Goal: Transaction & Acquisition: Download file/media

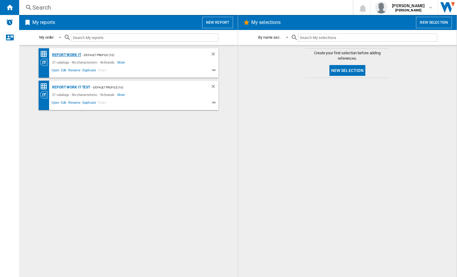
click at [61, 55] on div "Report Work it" at bounding box center [66, 54] width 31 height 7
click at [73, 55] on div "Report Work it" at bounding box center [66, 54] width 31 height 7
click at [67, 56] on div "Report Work it" at bounding box center [66, 54] width 31 height 7
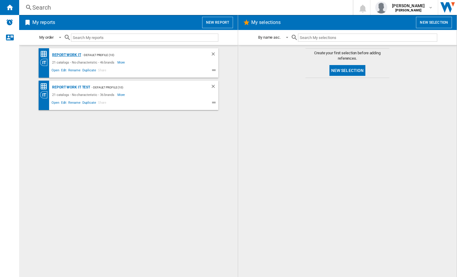
click at [67, 56] on div "Report Work it" at bounding box center [66, 54] width 31 height 7
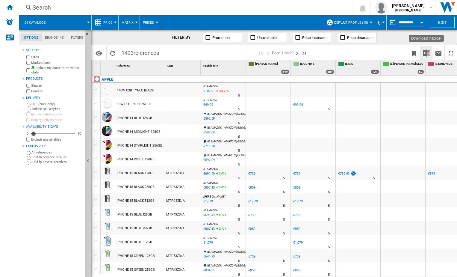
click at [426, 54] on img "Download in Excel" at bounding box center [426, 52] width 7 height 7
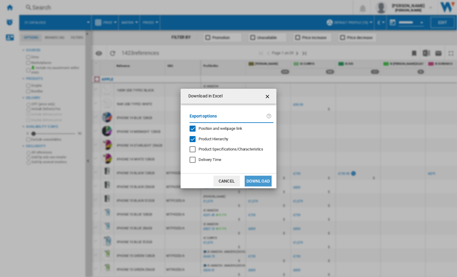
click at [263, 178] on button "Download" at bounding box center [257, 180] width 27 height 11
